Goal: Find specific page/section

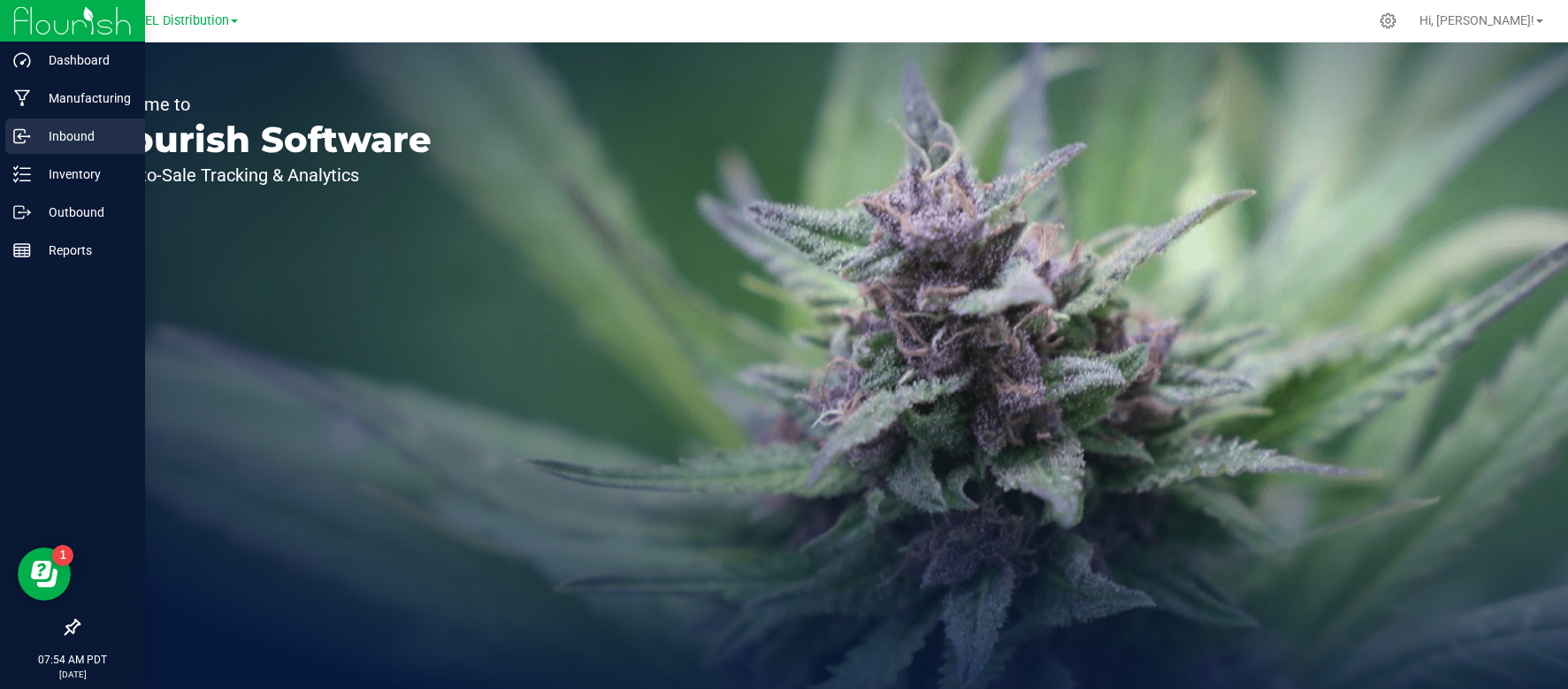
click at [42, 137] on p "Inbound" at bounding box center [84, 136] width 107 height 21
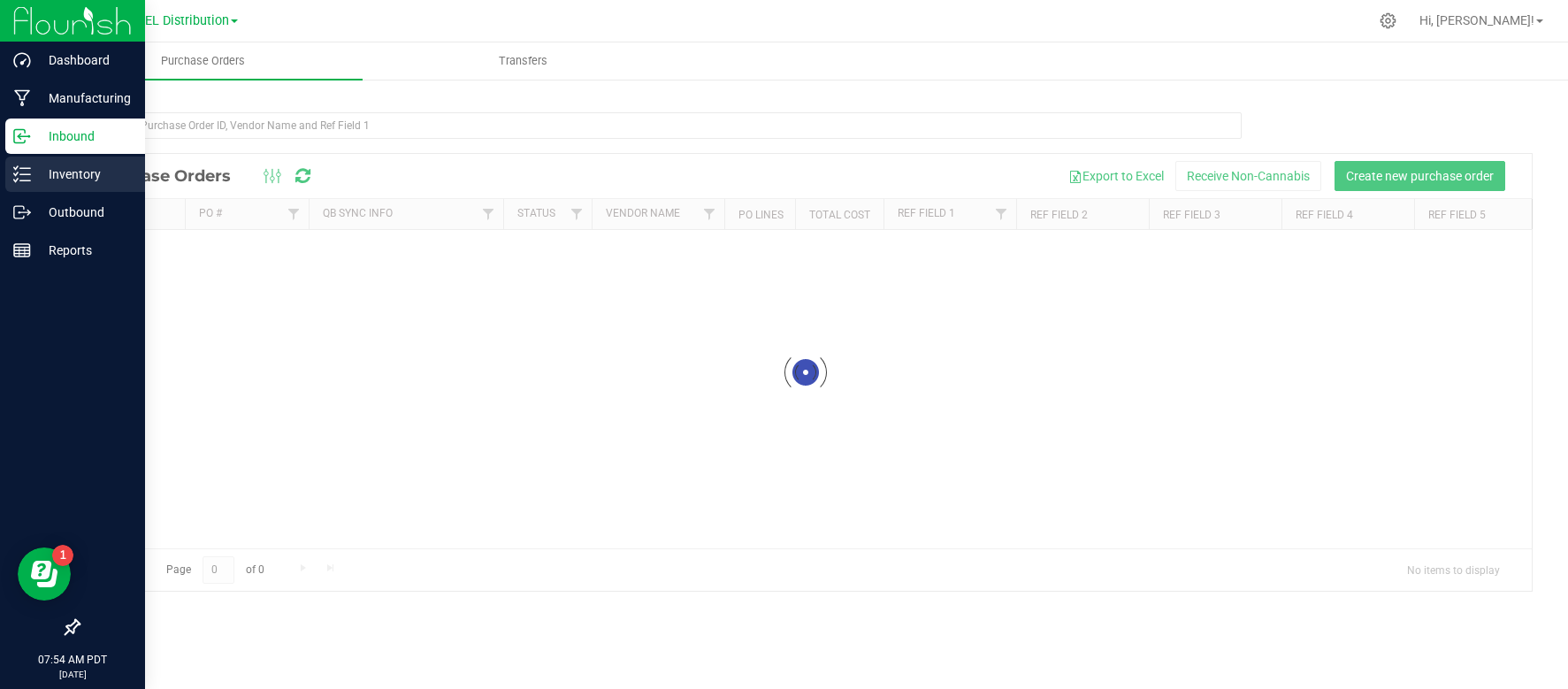
click at [74, 181] on p "Inventory" at bounding box center [84, 174] width 107 height 21
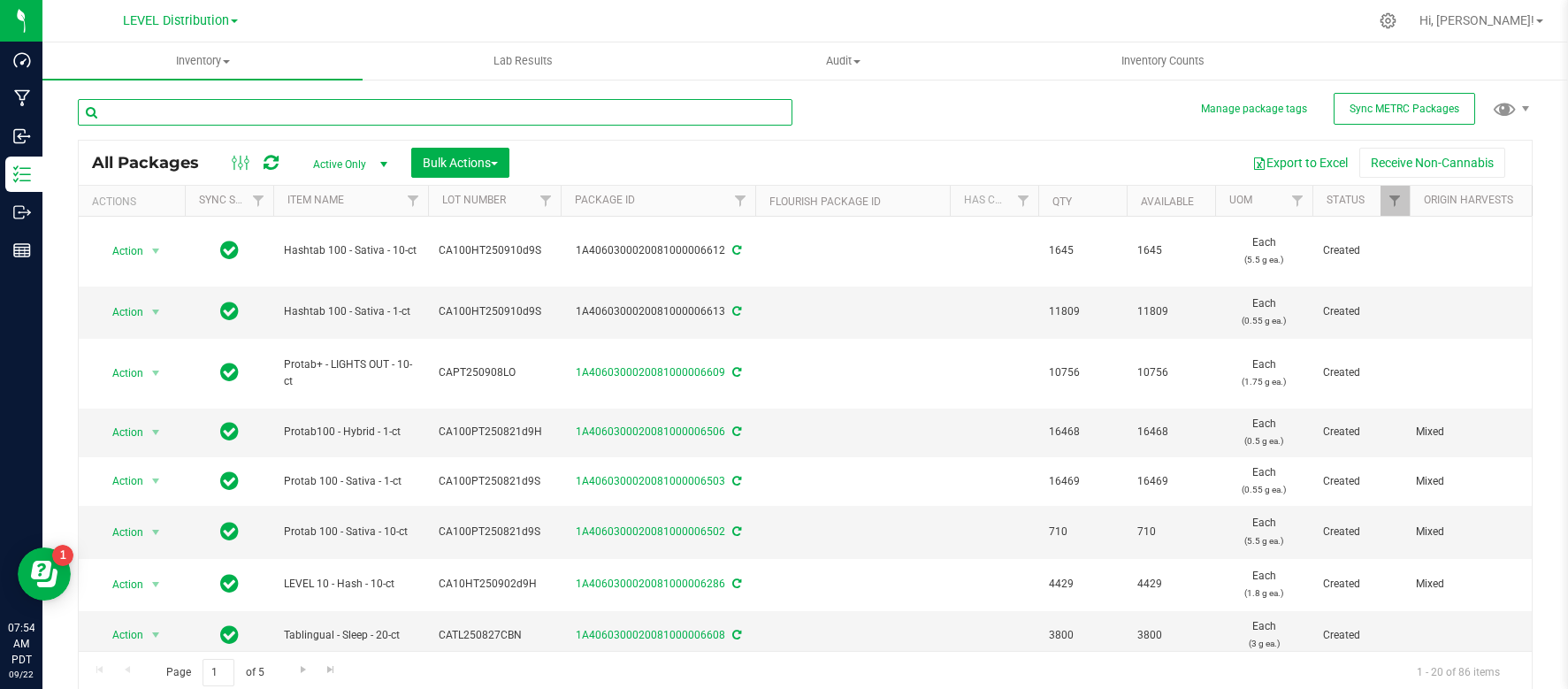
click at [199, 111] on input "text" at bounding box center [434, 112] width 715 height 26
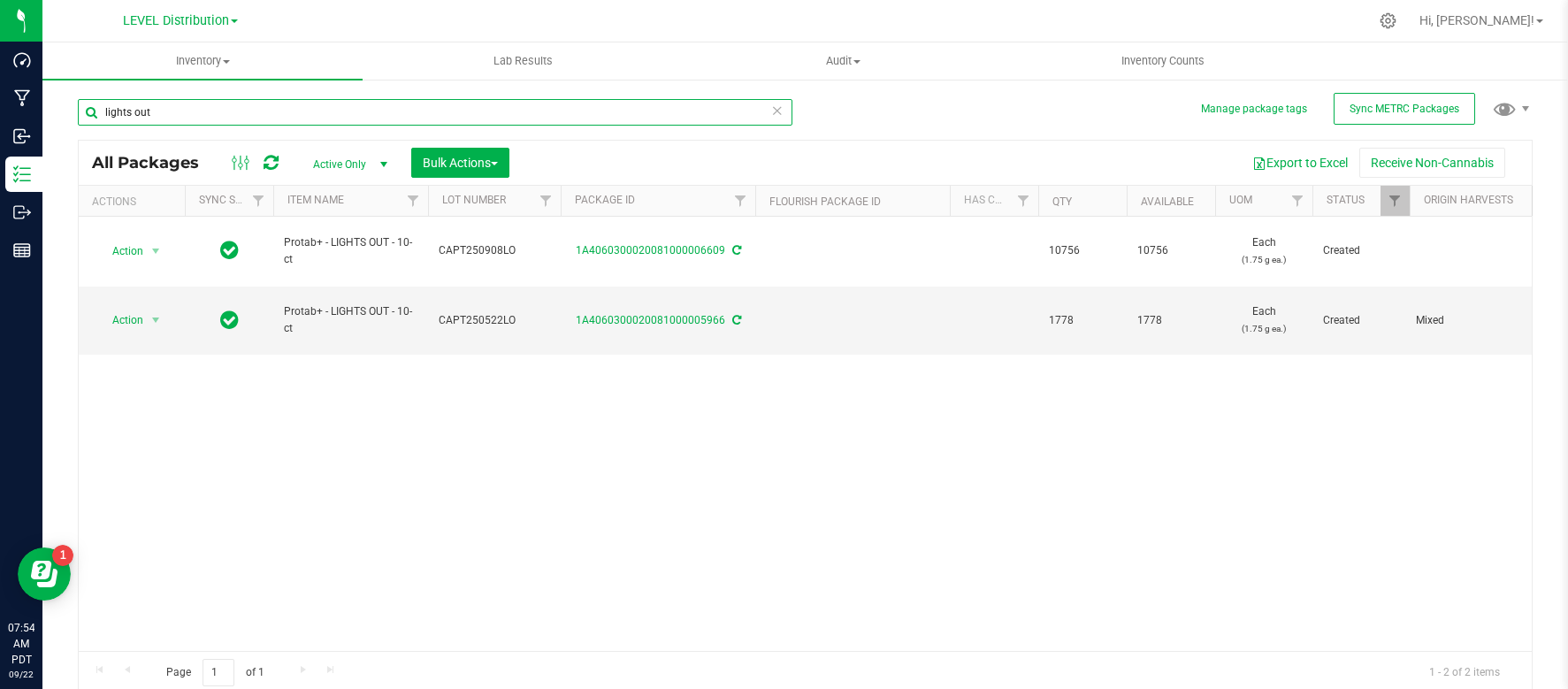
type input "lights out"
